Goal: Information Seeking & Learning: Learn about a topic

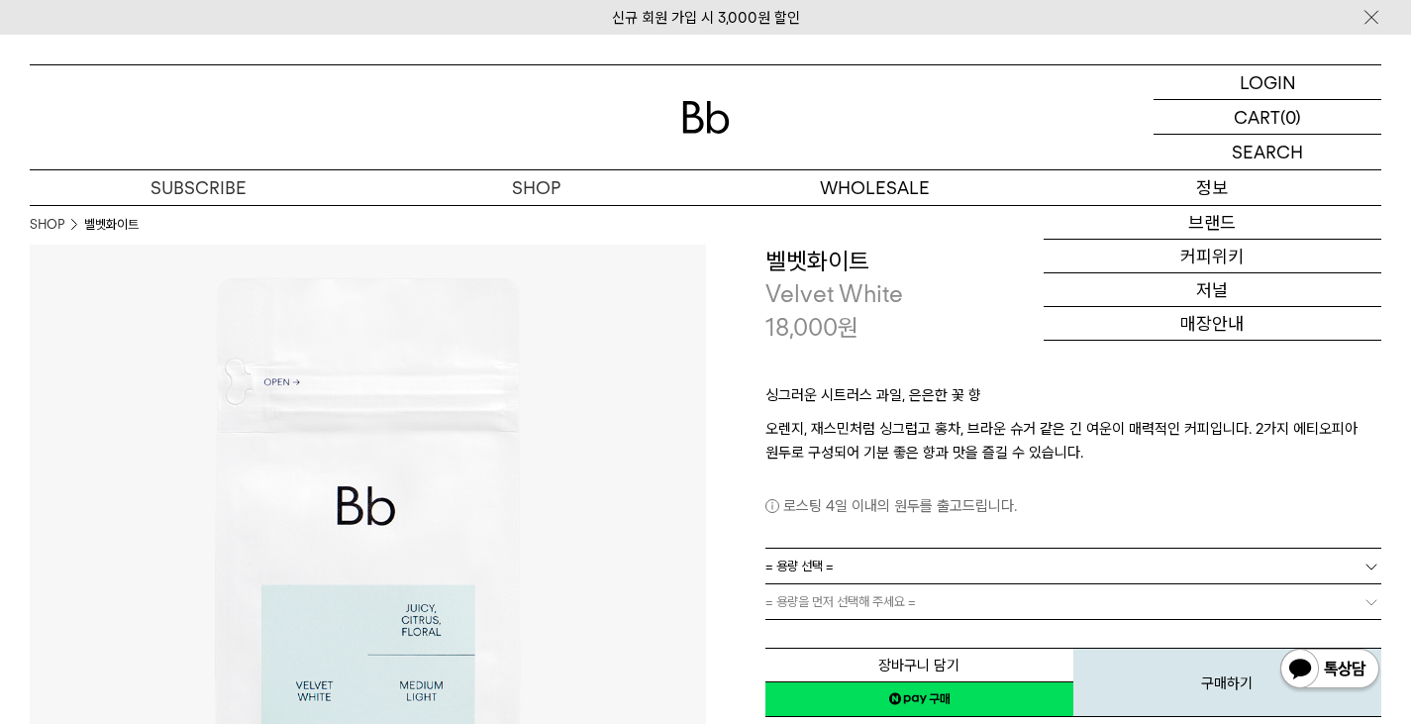
click at [1216, 190] on p "정보" at bounding box center [1213, 187] width 338 height 35
drag, startPoint x: 971, startPoint y: 160, endPoint x: 900, endPoint y: 107, distance: 88.4
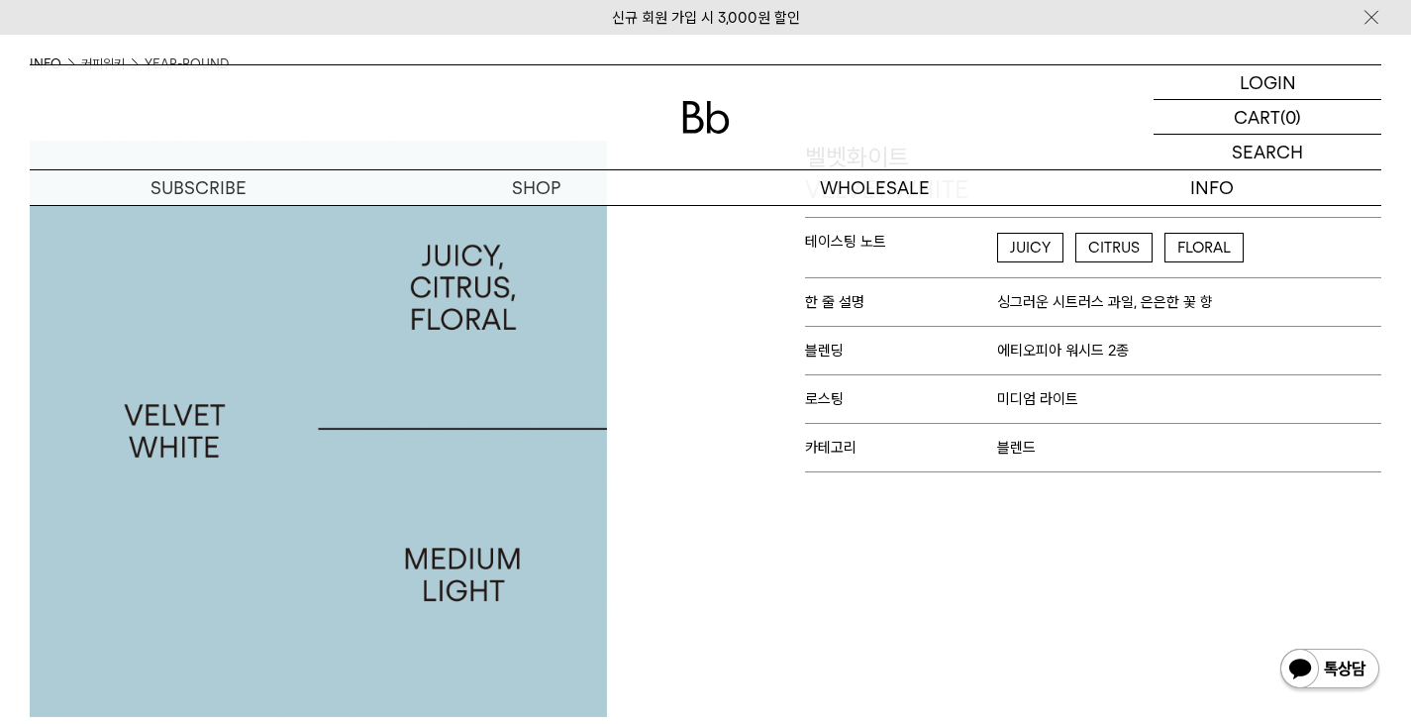
scroll to position [99, 0]
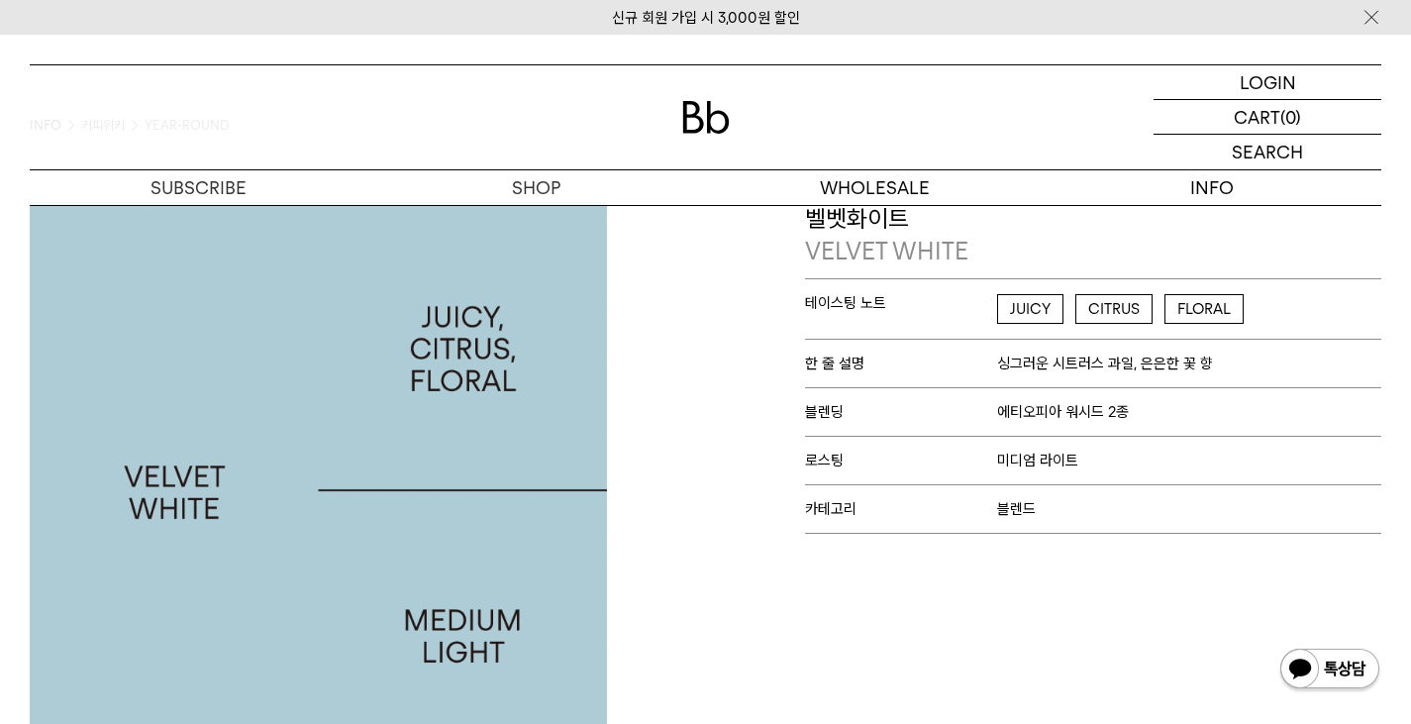
click at [844, 220] on p "벨벳화이트 VELVET WHITE" at bounding box center [1093, 235] width 577 height 66
drag, startPoint x: 854, startPoint y: 221, endPoint x: 920, endPoint y: 217, distance: 66.5
click at [920, 217] on p "벨벳화이트 VELVET WHITE" at bounding box center [1093, 235] width 577 height 66
copy p "벨벳화이트"
click at [832, 247] on p "VELVET WHITE" at bounding box center [1093, 252] width 577 height 34
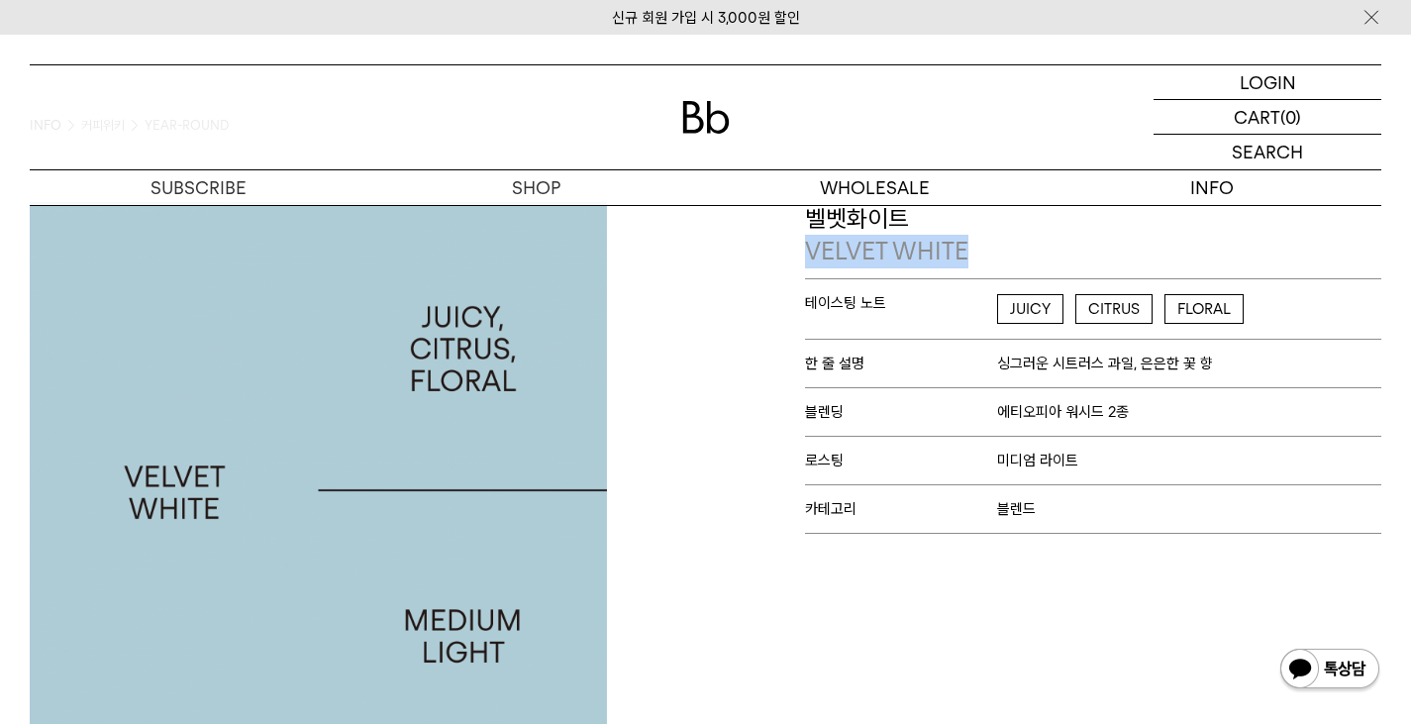
drag, startPoint x: 809, startPoint y: 252, endPoint x: 977, endPoint y: 250, distance: 167.4
click at [977, 250] on p "VELVET WHITE" at bounding box center [1093, 252] width 577 height 34
copy p "VELVET WHITE"
click at [819, 469] on p "로스팅 미디엄 라이트" at bounding box center [1093, 460] width 577 height 49
drag, startPoint x: 975, startPoint y: 247, endPoint x: 804, endPoint y: 260, distance: 170.9
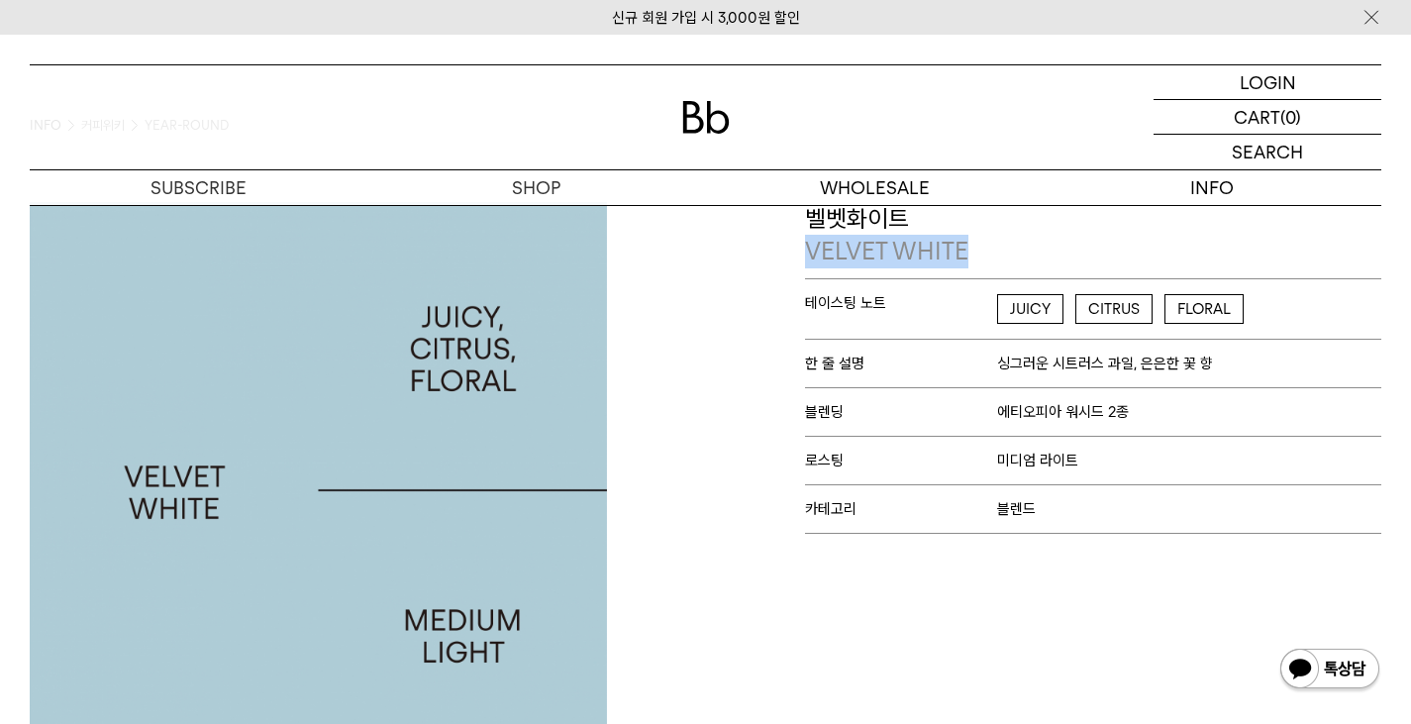
click at [804, 260] on div "벨벳화이트 VELVET WHITE 테이스팅 노트 JUICY CITRUS FLORAL 한 줄 설명 싱그러운 시트러스 과일, 은은한 꽃 향 블렌딩…" at bounding box center [1049, 490] width 686 height 577
copy p "VELVET WHITE"
